Goal: Complete application form

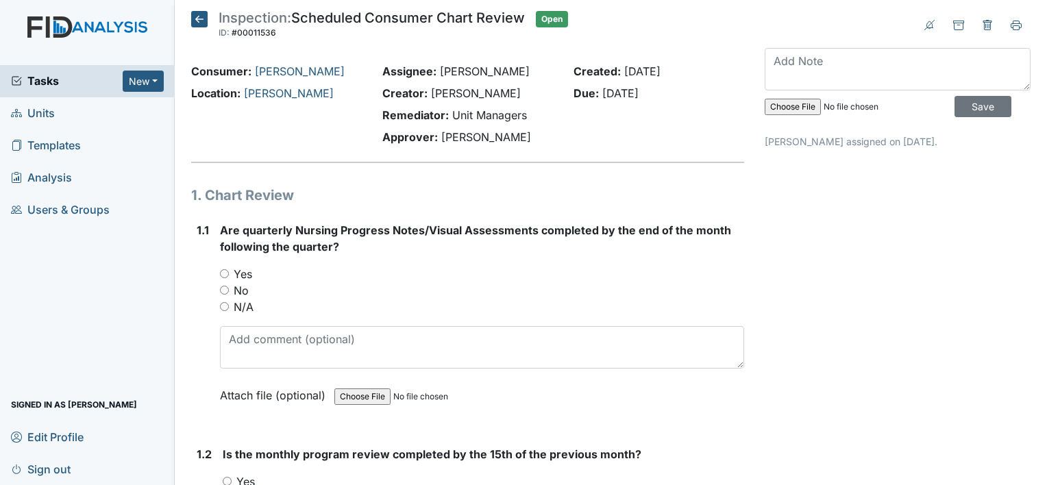
click at [226, 303] on input "N/A" at bounding box center [224, 306] width 9 height 9
radio input "true"
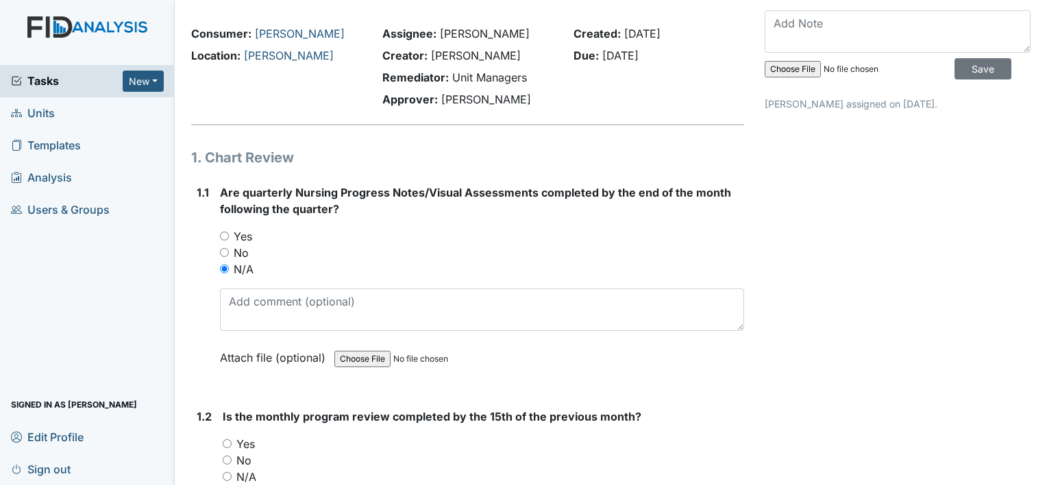
scroll to position [69, 0]
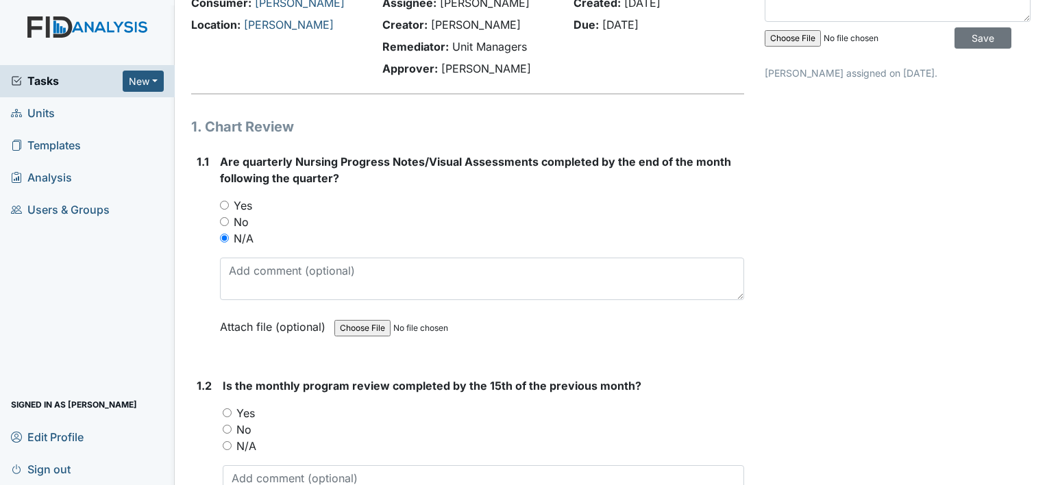
click at [222, 219] on input "No" at bounding box center [224, 221] width 9 height 9
radio input "true"
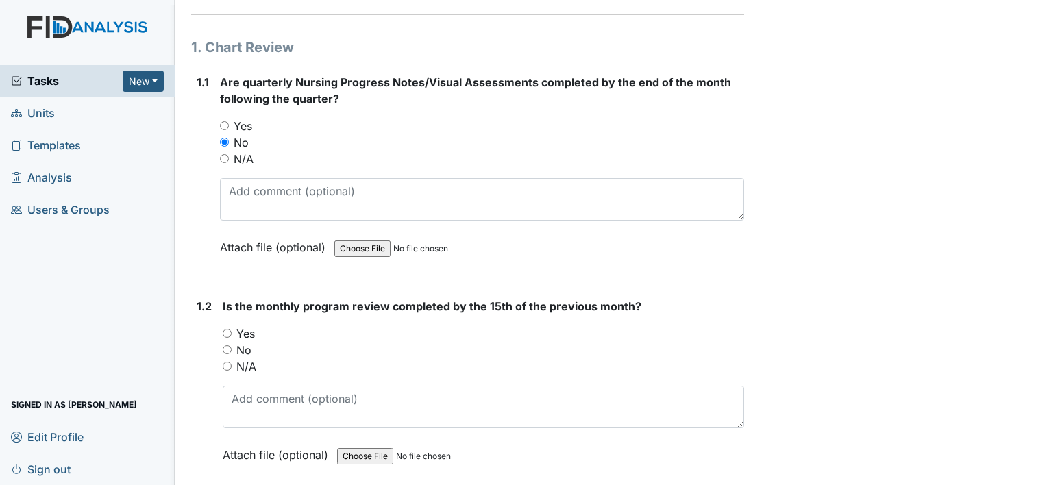
scroll to position [206, 0]
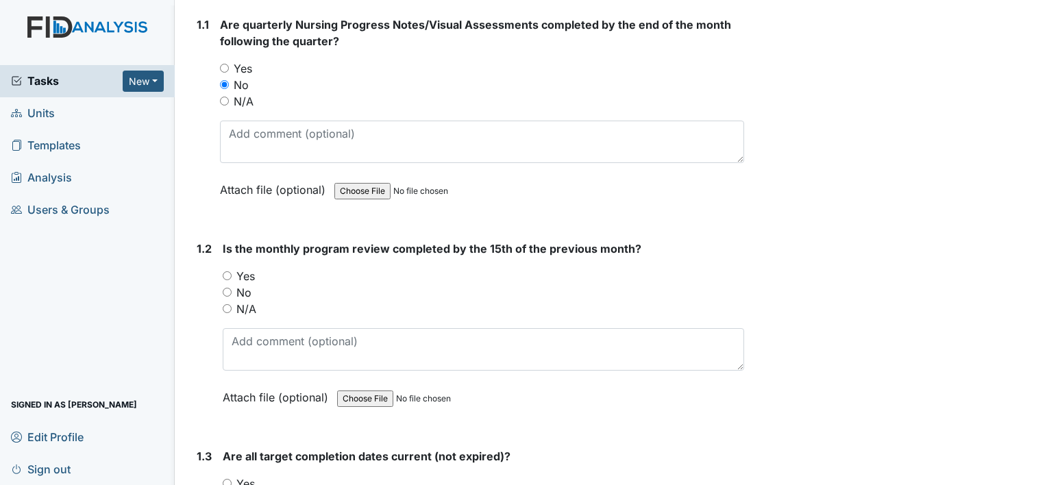
click at [225, 274] on input "Yes" at bounding box center [227, 275] width 9 height 9
radio input "true"
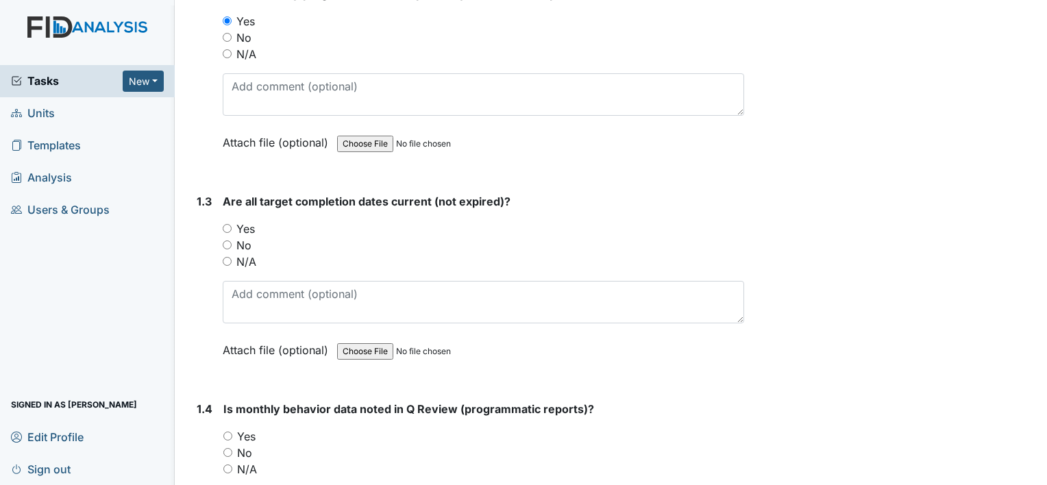
scroll to position [548, 0]
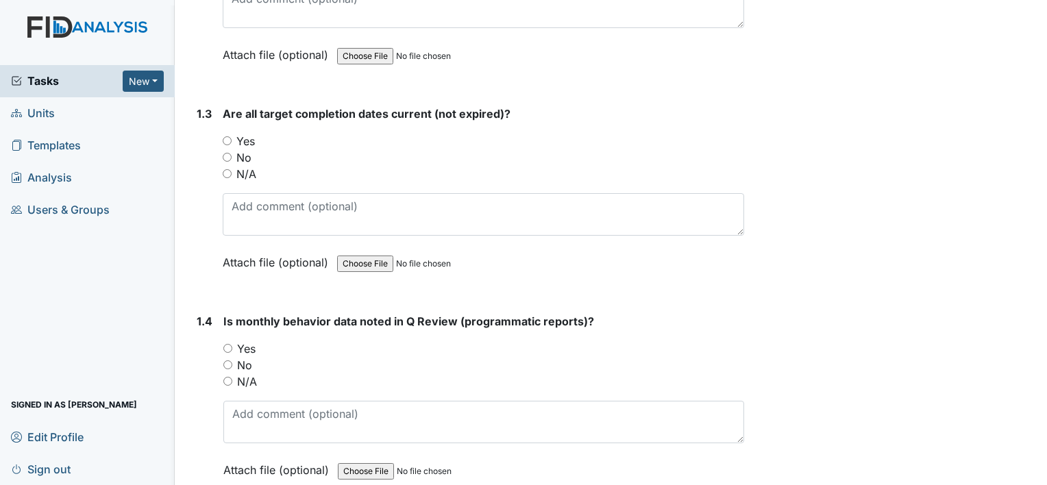
click at [225, 156] on input "No" at bounding box center [227, 157] width 9 height 9
radio input "true"
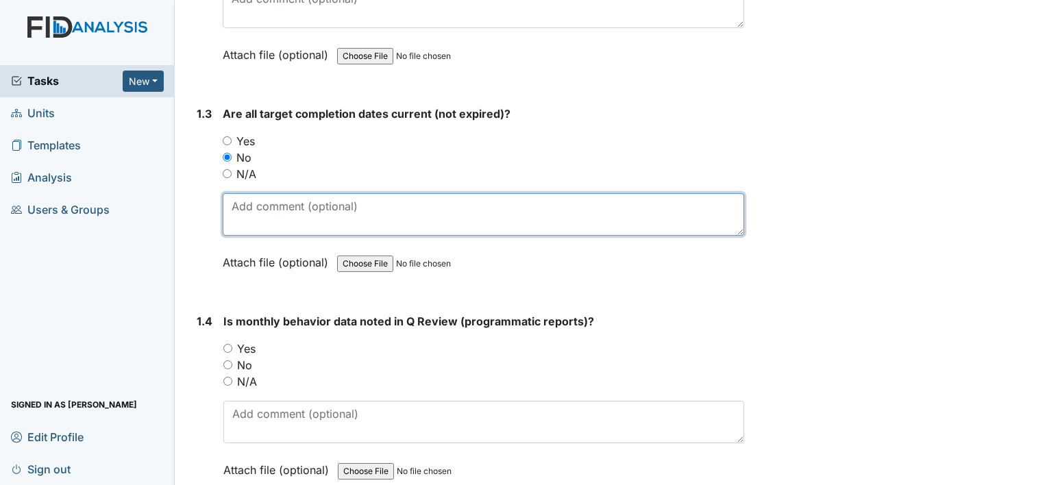
click at [247, 199] on textarea at bounding box center [484, 214] width 522 height 42
click at [289, 214] on textarea at bounding box center [484, 214] width 522 height 42
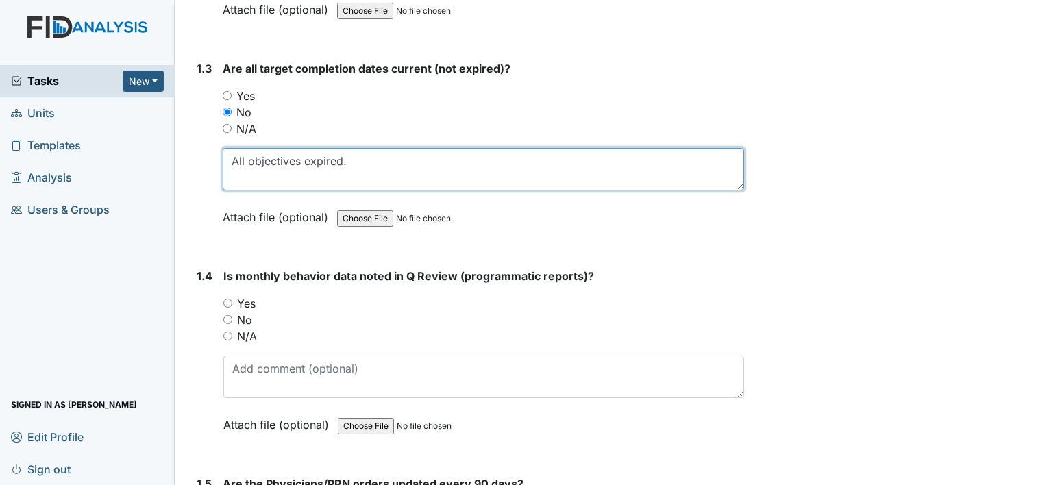
scroll to position [685, 0]
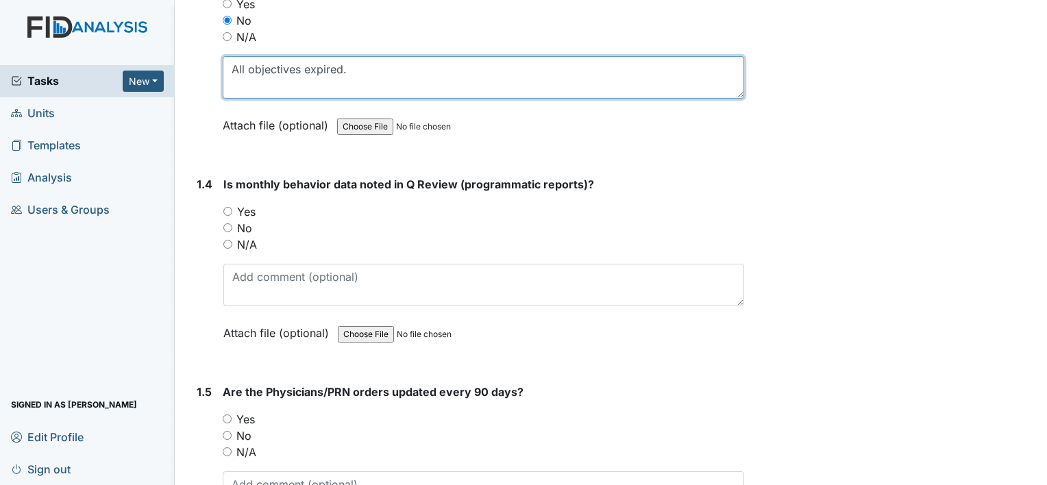
type textarea "All objectives expired."
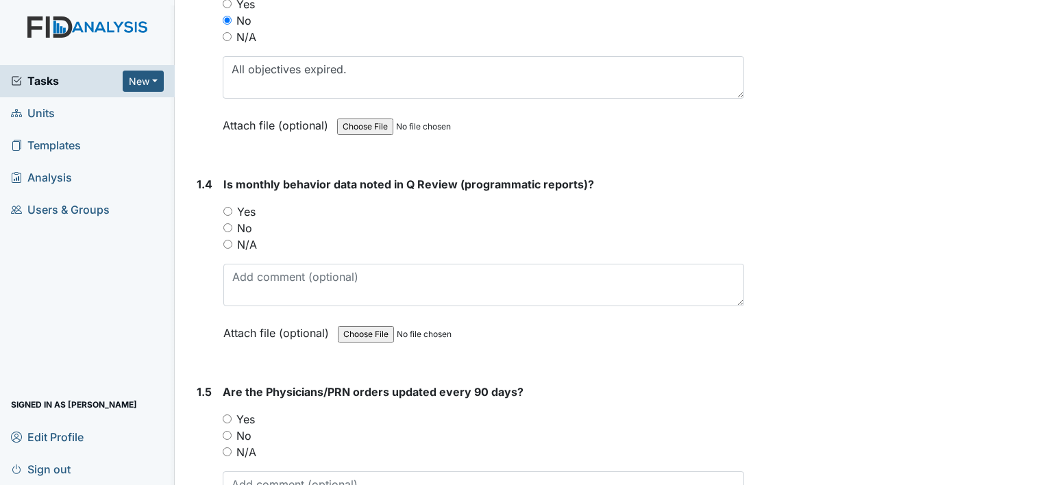
click at [225, 207] on input "Yes" at bounding box center [227, 211] width 9 height 9
radio input "true"
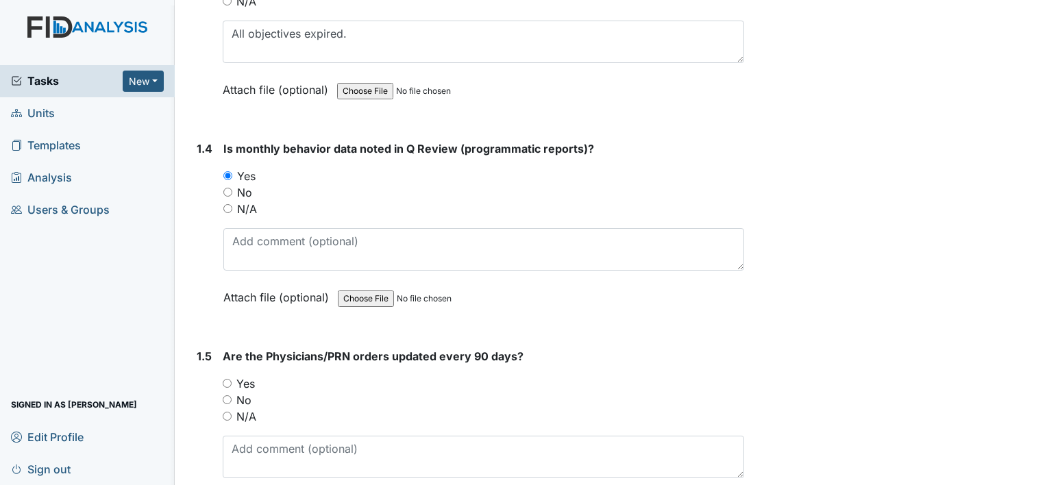
scroll to position [754, 0]
